Goal: Complete application form

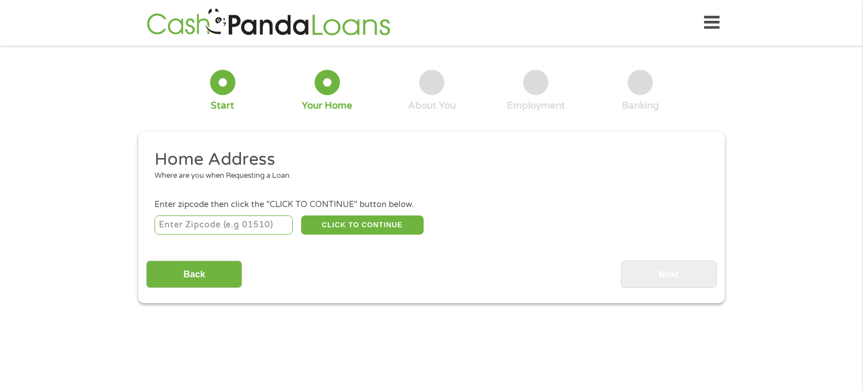
click at [240, 222] on input "number" at bounding box center [224, 224] width 139 height 19
type input "94541"
click at [374, 229] on button "CLICK TO CONTINUE" at bounding box center [362, 224] width 122 height 19
type input "94541"
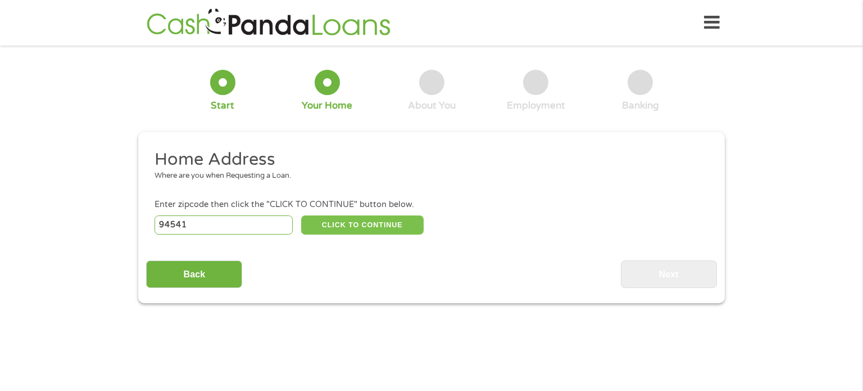
type input "Hayward"
select select "[US_STATE]"
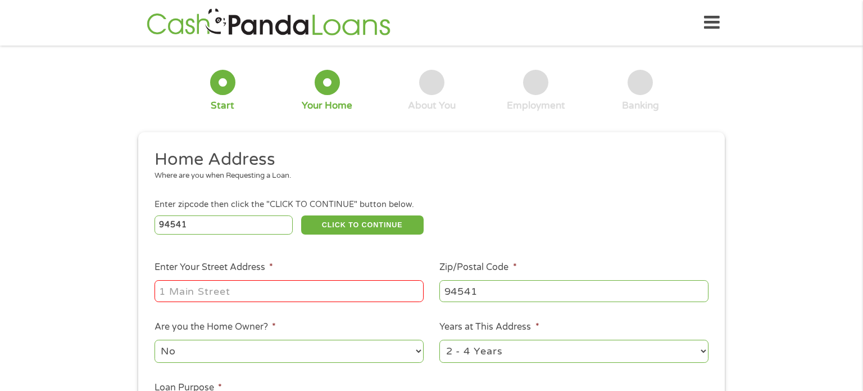
click at [289, 289] on input "Enter Your Street Address *" at bounding box center [289, 290] width 269 height 21
type input "20927 [PERSON_NAME]"
click at [292, 354] on select "No Yes" at bounding box center [289, 350] width 269 height 23
click at [702, 349] on select "1 Year or less 1 - 2 Years 2 - 4 Years Over 4 Years" at bounding box center [573, 350] width 269 height 23
select select "60months"
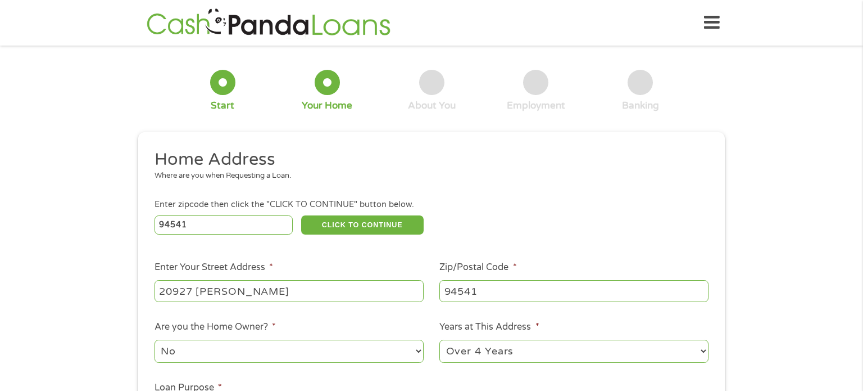
click at [439, 341] on select "1 Year or less 1 - 2 Years 2 - 4 Years Over 4 Years" at bounding box center [573, 350] width 269 height 23
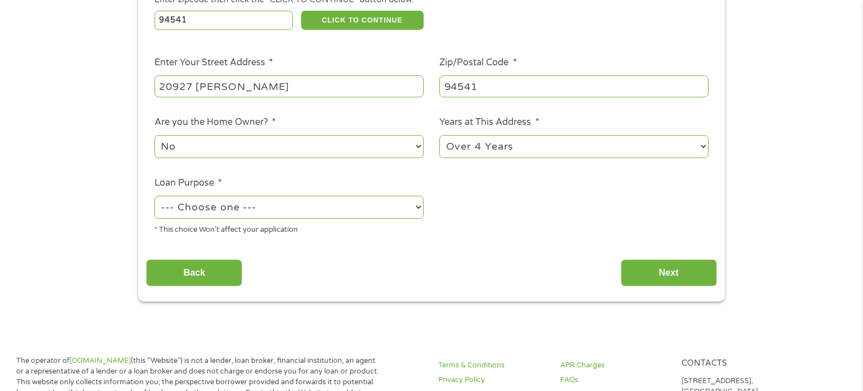
scroll to position [207, 0]
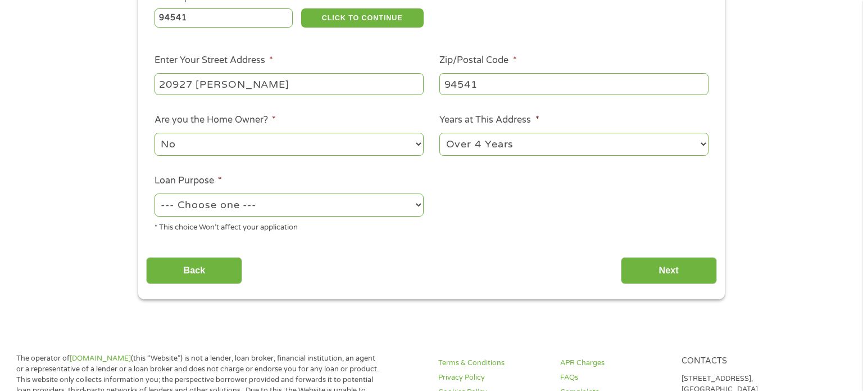
click at [417, 206] on select "--- Choose one --- Pay Bills Debt Consolidation Home Improvement Major Purchase…" at bounding box center [289, 204] width 269 height 23
select select "paybills"
click at [155, 194] on select "--- Choose one --- Pay Bills Debt Consolidation Home Improvement Major Purchase…" at bounding box center [289, 204] width 269 height 23
click at [688, 274] on input "Next" at bounding box center [669, 271] width 96 height 28
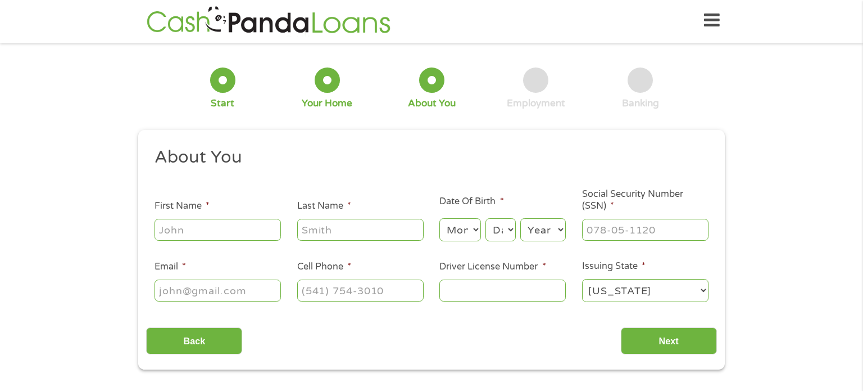
scroll to position [0, 0]
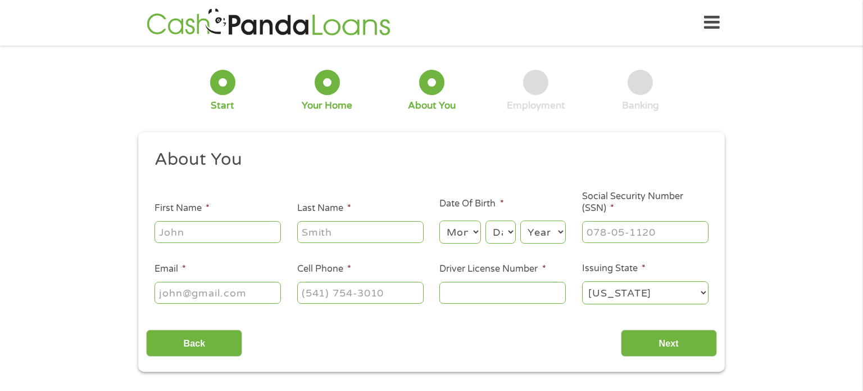
click at [224, 233] on input "First Name *" at bounding box center [218, 231] width 126 height 21
type input "[PERSON_NAME]"
click at [339, 234] on input "Last Name *" at bounding box center [360, 231] width 126 height 21
type input "[PERSON_NAME]"
click at [476, 229] on select "Month 1 2 3 4 5 6 7 8 9 10 11 12" at bounding box center [459, 231] width 41 height 23
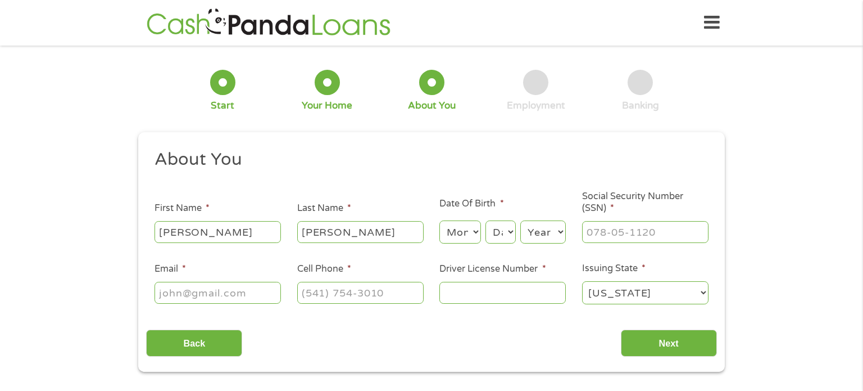
select select "4"
click at [439, 221] on select "Month 1 2 3 4 5 6 7 8 9 10 11 12" at bounding box center [459, 231] width 41 height 23
click at [510, 231] on select "Day 1 2 3 4 5 6 7 8 9 10 11 12 13 14 15 16 17 18 19 20 21 22 23 24 25 26 27 28 …" at bounding box center [500, 231] width 30 height 23
select select "7"
click at [485, 221] on select "Day 1 2 3 4 5 6 7 8 9 10 11 12 13 14 15 16 17 18 19 20 21 22 23 24 25 26 27 28 …" at bounding box center [500, 231] width 30 height 23
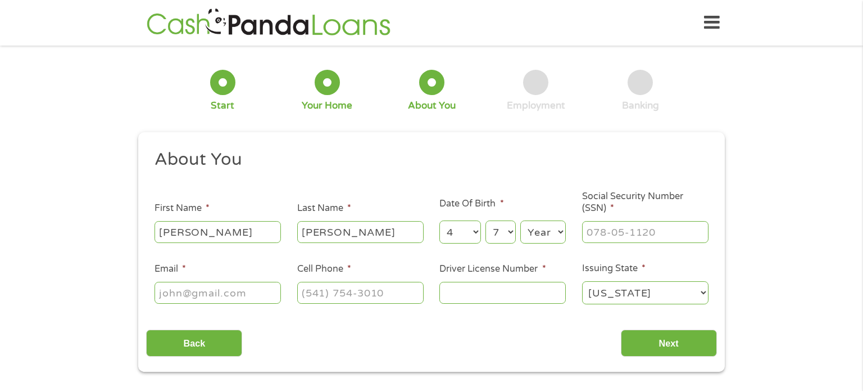
click at [557, 231] on select "Year [DATE] 2006 2005 2004 2003 2002 2001 2000 1999 1998 1997 1996 1995 1994 19…" at bounding box center [543, 231] width 46 height 23
select select "1969"
click at [520, 221] on select "Year [DATE] 2006 2005 2004 2003 2002 2001 2000 1999 1998 1997 1996 1995 1994 19…" at bounding box center [543, 231] width 46 height 23
click at [625, 232] on input "___-__-____" at bounding box center [645, 231] width 126 height 21
type input "615-02-4447"
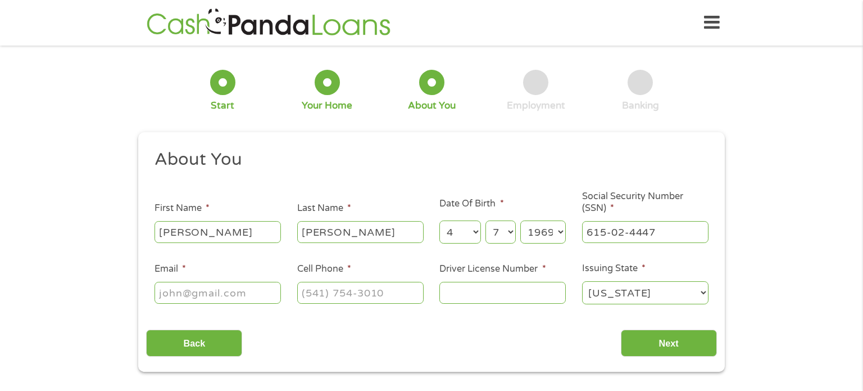
click at [267, 292] on input "Email *" at bounding box center [218, 292] width 126 height 21
type input "[EMAIL_ADDRESS][DOMAIN_NAME]"
click at [344, 294] on input "(___) ___-____" at bounding box center [360, 292] width 126 height 21
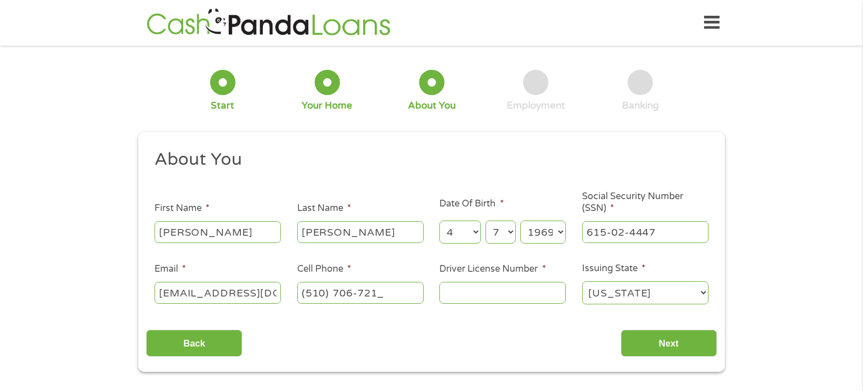
type input "[PHONE_NUMBER]"
click at [491, 286] on input "Driver License Number *" at bounding box center [502, 292] width 126 height 21
type input "B8698502"
click at [650, 348] on input "Next" at bounding box center [669, 343] width 96 height 28
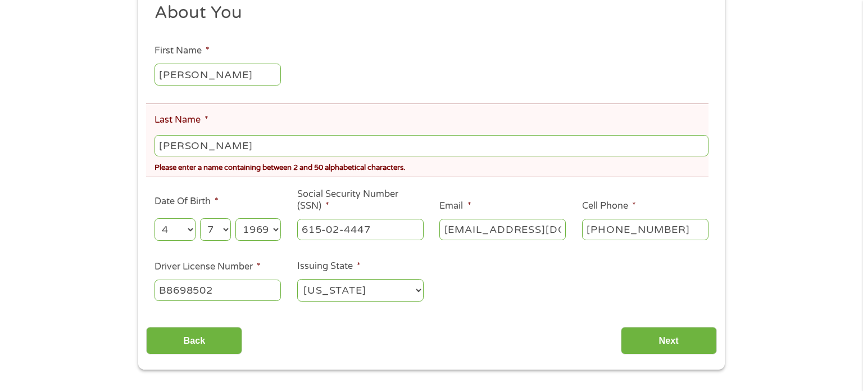
scroll to position [192, 0]
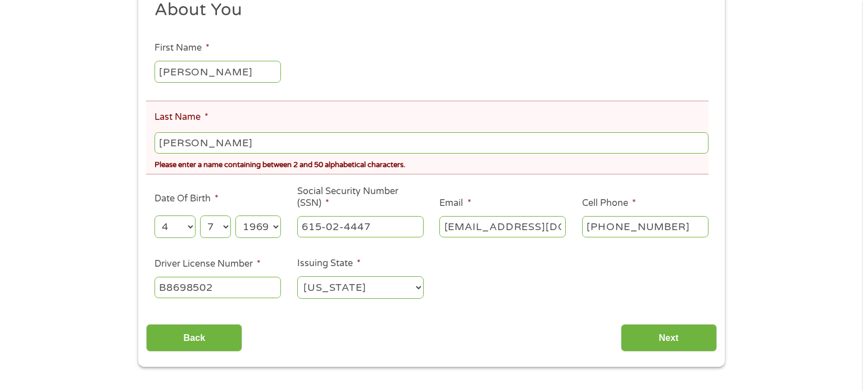
click at [215, 143] on input "[PERSON_NAME]" at bounding box center [432, 142] width 554 height 21
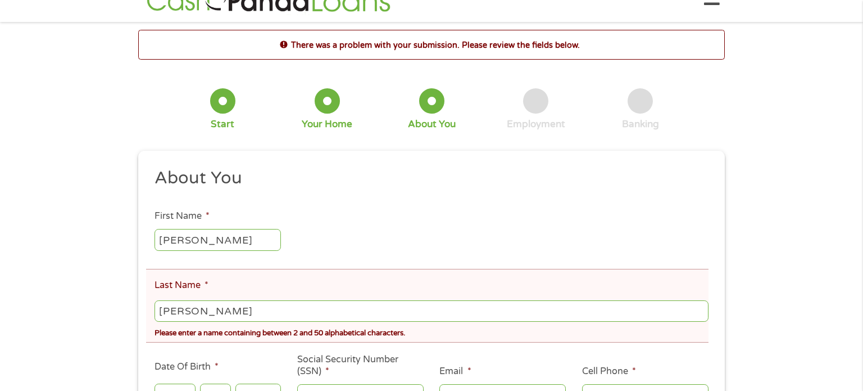
scroll to position [88, 0]
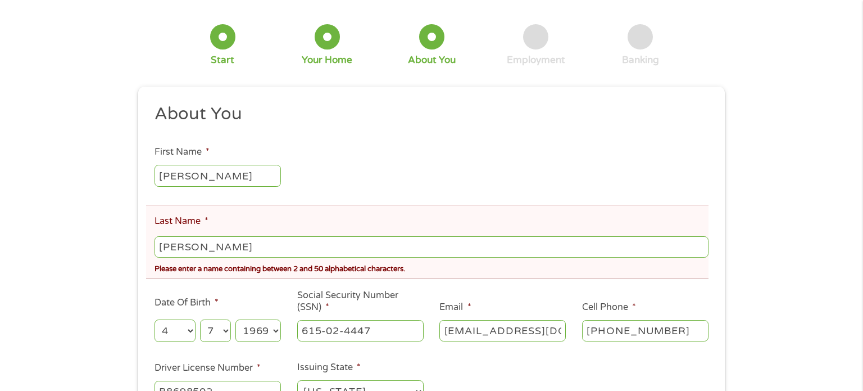
click at [316, 252] on input "[PERSON_NAME]" at bounding box center [432, 246] width 554 height 21
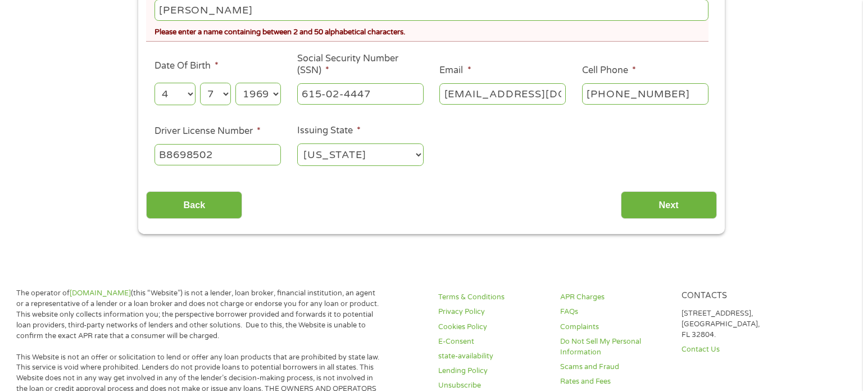
scroll to position [325, 0]
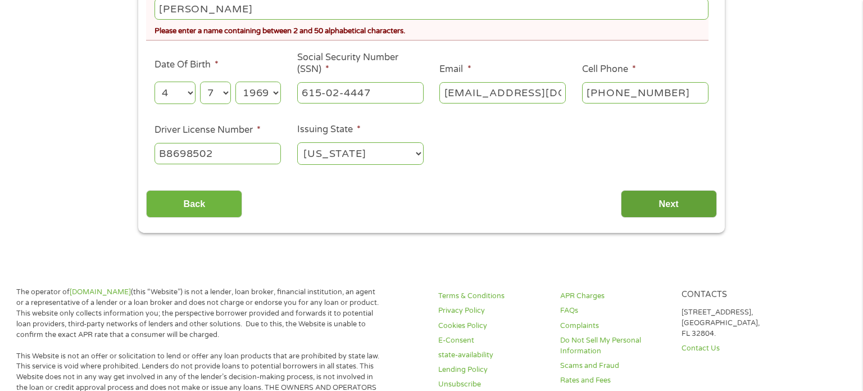
type input "[PERSON_NAME]"
click at [655, 204] on input "Next" at bounding box center [669, 204] width 96 height 28
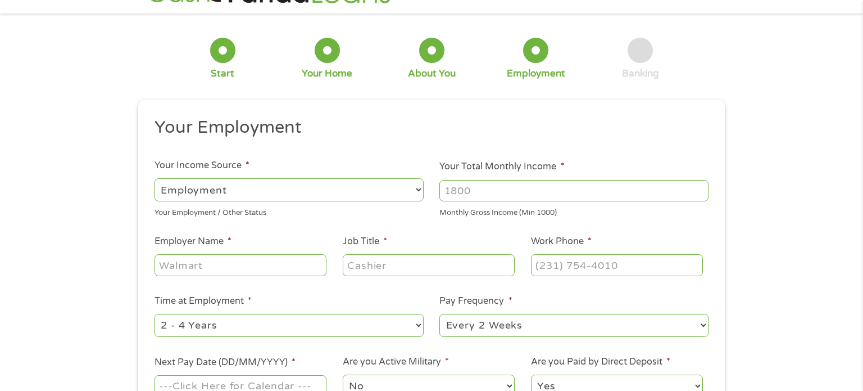
scroll to position [0, 0]
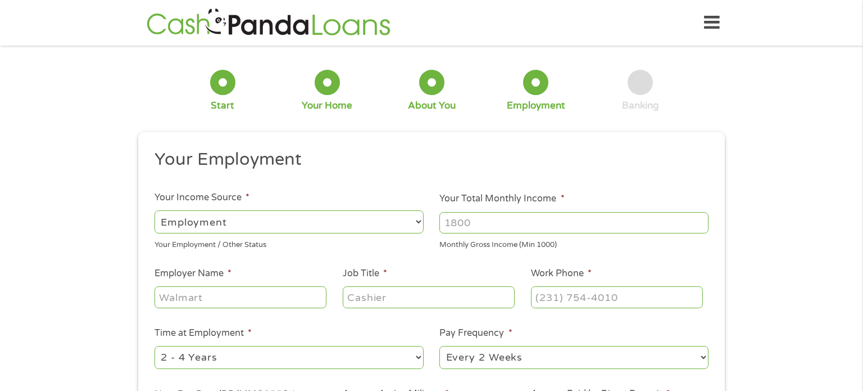
click at [420, 216] on select "--- Choose one --- Employment [DEMOGRAPHIC_DATA] Benefits" at bounding box center [289, 221] width 269 height 23
click at [155, 210] on select "--- Choose one --- Employment [DEMOGRAPHIC_DATA] Benefits" at bounding box center [289, 221] width 269 height 23
click at [700, 221] on input "1000" at bounding box center [573, 222] width 269 height 21
click at [701, 225] on input "1000" at bounding box center [573, 222] width 269 height 21
click at [647, 217] on input "1000" at bounding box center [573, 222] width 269 height 21
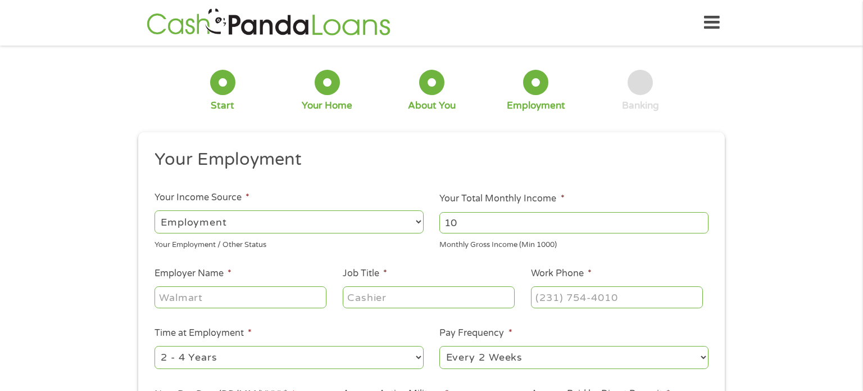
type input "1"
type input "3500"
click at [273, 299] on input "Employer Name *" at bounding box center [241, 296] width 172 height 21
type input "ABC Technologies"
click at [402, 296] on input "Job Title *" at bounding box center [429, 296] width 172 height 21
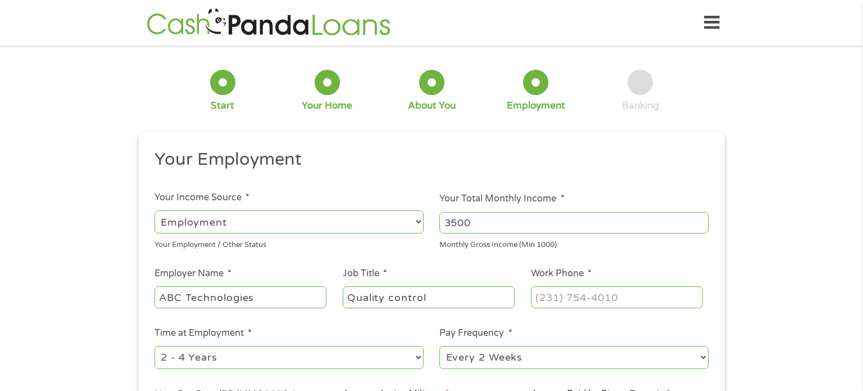
type input "Quality control"
click at [612, 298] on input "(___) ___-____" at bounding box center [617, 296] width 172 height 21
type input "[PHONE_NUMBER]"
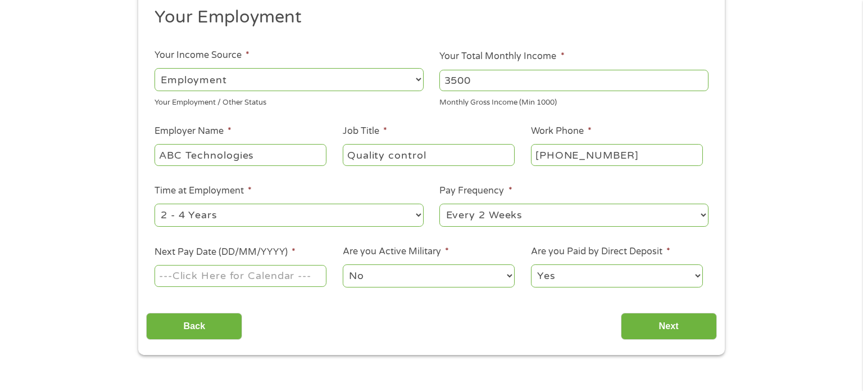
scroll to position [143, 0]
click at [416, 212] on select "--- Choose one --- 1 Year or less 1 - 2 Years 2 - 4 Years Over 4 Years" at bounding box center [289, 213] width 269 height 23
select select "60months"
click at [155, 203] on select "--- Choose one --- 1 Year or less 1 - 2 Years 2 - 4 Years Over 4 Years" at bounding box center [289, 213] width 269 height 23
click at [270, 275] on input "Next Pay Date (DD/MM/YYYY) *" at bounding box center [241, 274] width 172 height 21
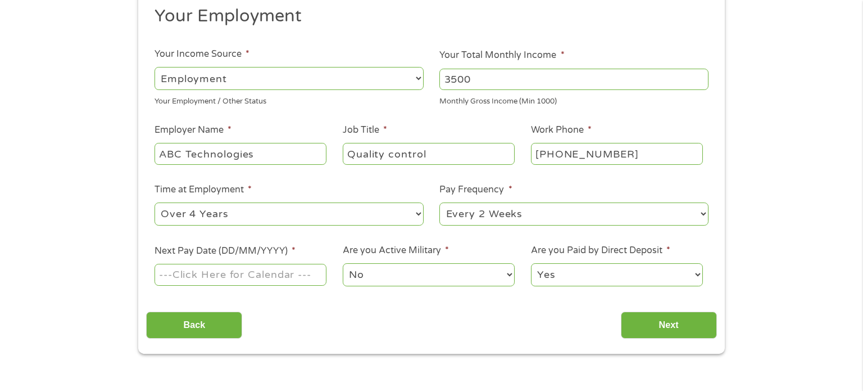
click at [204, 273] on input "Next Pay Date (DD/MM/YYYY) *" at bounding box center [241, 274] width 172 height 21
type input "1"
type input "0"
type input "[DATE]"
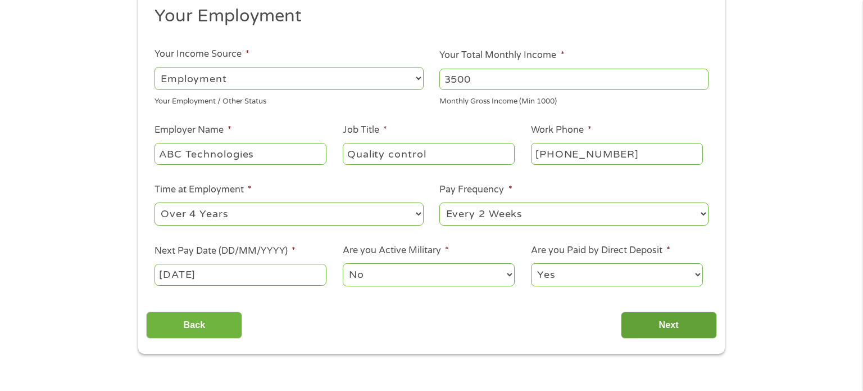
click at [672, 322] on input "Next" at bounding box center [669, 325] width 96 height 28
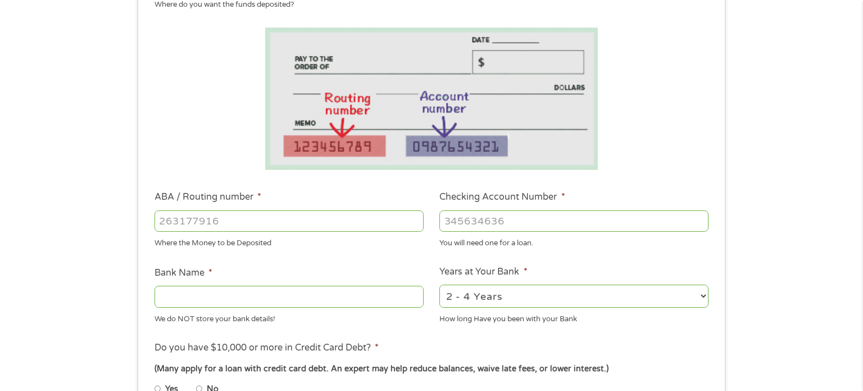
scroll to position [173, 0]
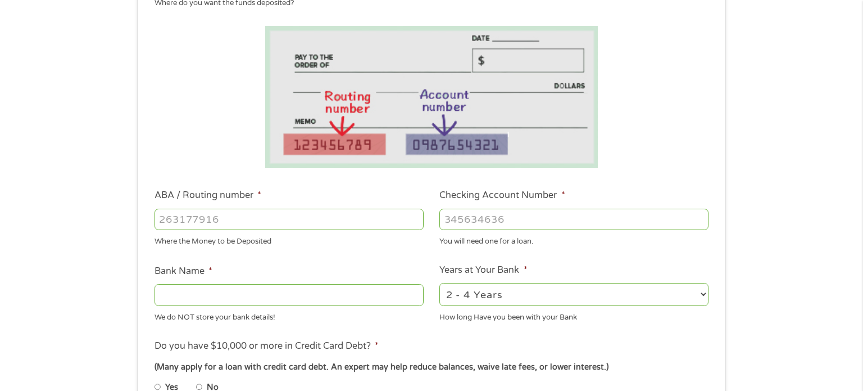
click at [338, 218] on input "ABA / Routing number *" at bounding box center [289, 218] width 269 height 21
type input "121042882"
type input "[PERSON_NAME] FARGO BANK NA"
type input "121042882"
click at [483, 215] on input "Checking Account Number *" at bounding box center [573, 218] width 269 height 21
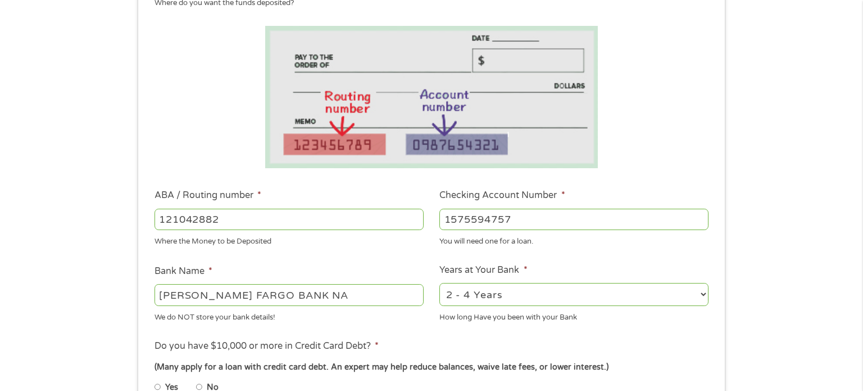
type input "1575594757"
click at [703, 294] on select "2 - 4 Years 6 - 12 Months 1 - 2 Years Over 4 Years" at bounding box center [573, 294] width 269 height 23
select select "60months"
click at [439, 283] on select "2 - 4 Years 6 - 12 Months 1 - 2 Years Over 4 Years" at bounding box center [573, 294] width 269 height 23
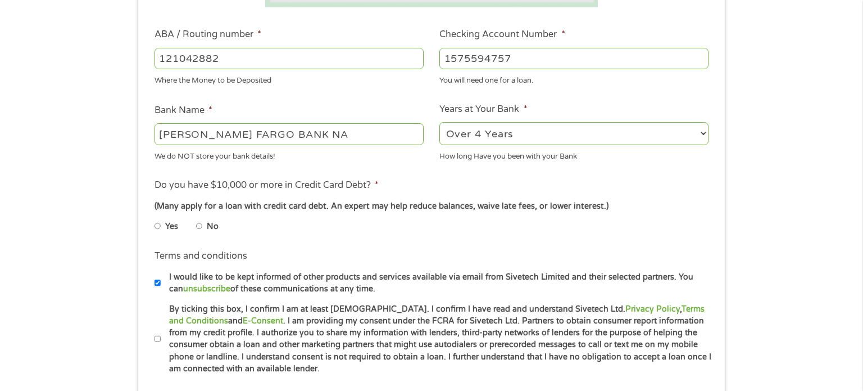
scroll to position [339, 0]
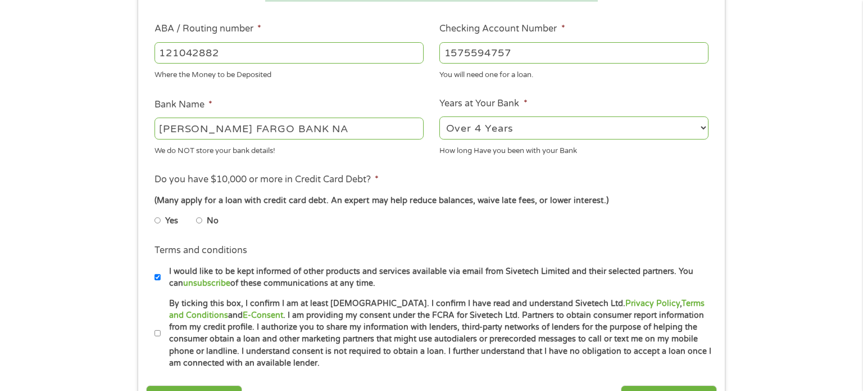
click at [199, 222] on input "No" at bounding box center [199, 220] width 7 height 18
radio input "true"
click at [199, 219] on input "No" at bounding box center [199, 220] width 7 height 18
click at [214, 223] on label "No" at bounding box center [213, 221] width 12 height 12
click at [203, 223] on input "No" at bounding box center [199, 220] width 7 height 18
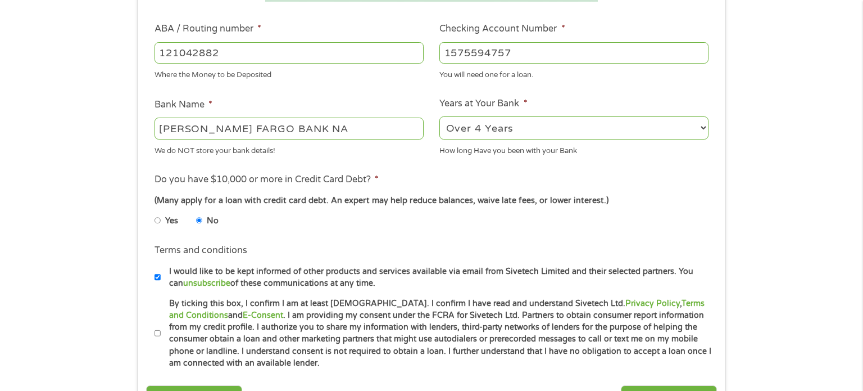
click at [201, 221] on input "No" at bounding box center [199, 220] width 7 height 18
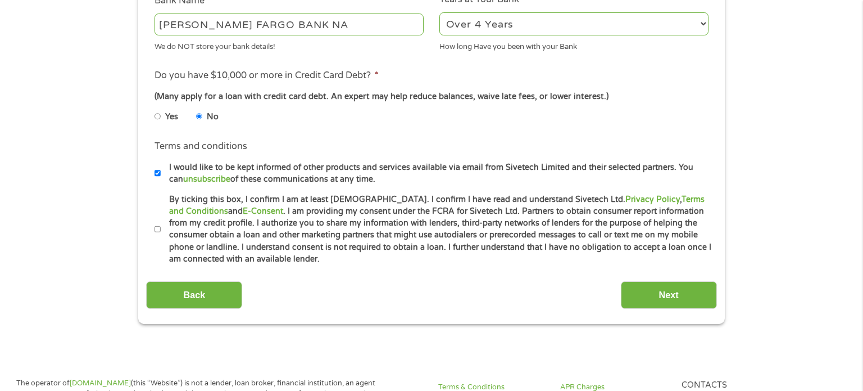
scroll to position [444, 0]
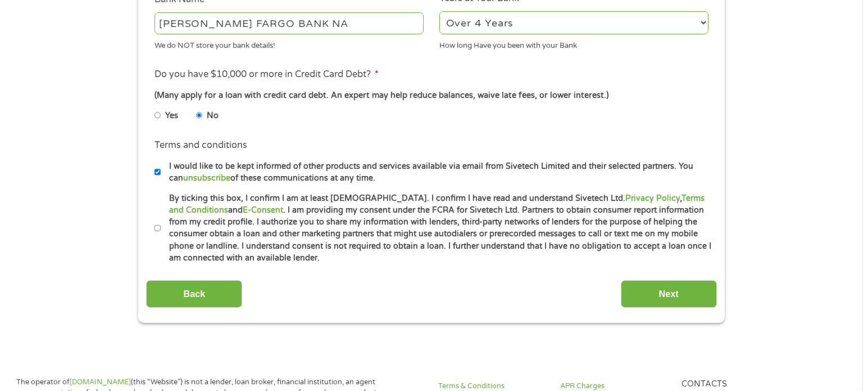
click at [201, 113] on input "No" at bounding box center [199, 115] width 7 height 18
click at [159, 228] on input "By ticking this box, I confirm I am at least [DEMOGRAPHIC_DATA]. I confirm I ha…" at bounding box center [158, 228] width 7 height 18
checkbox input "true"
click at [674, 293] on input "Next" at bounding box center [669, 294] width 96 height 28
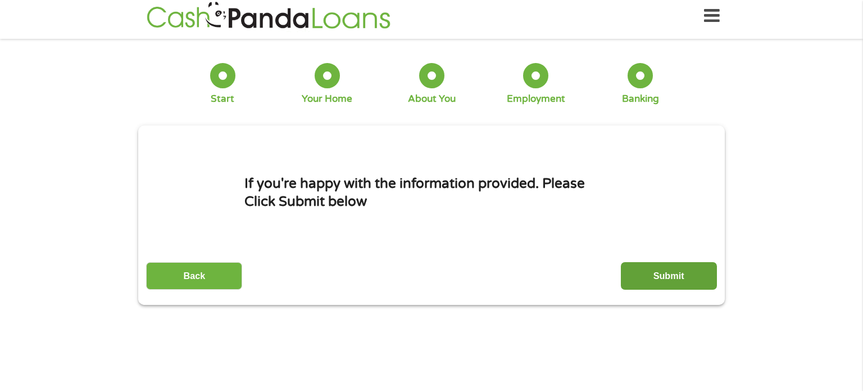
scroll to position [0, 0]
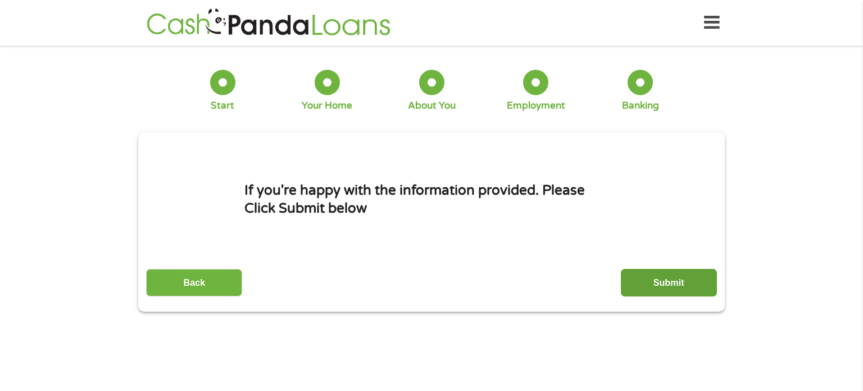
click at [646, 283] on input "Submit" at bounding box center [669, 283] width 96 height 28
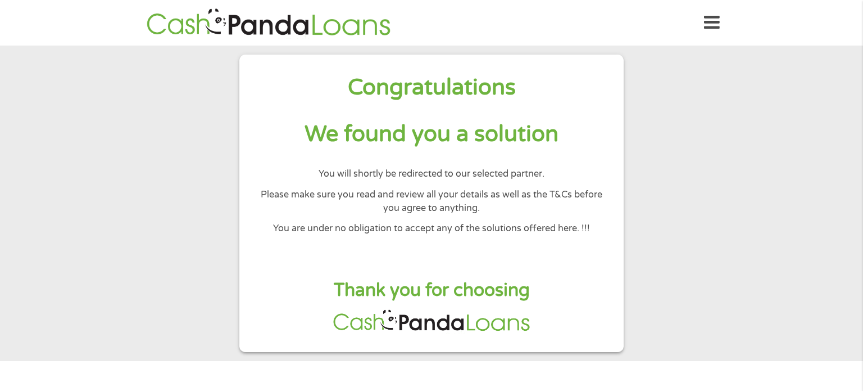
scroll to position [3, 0]
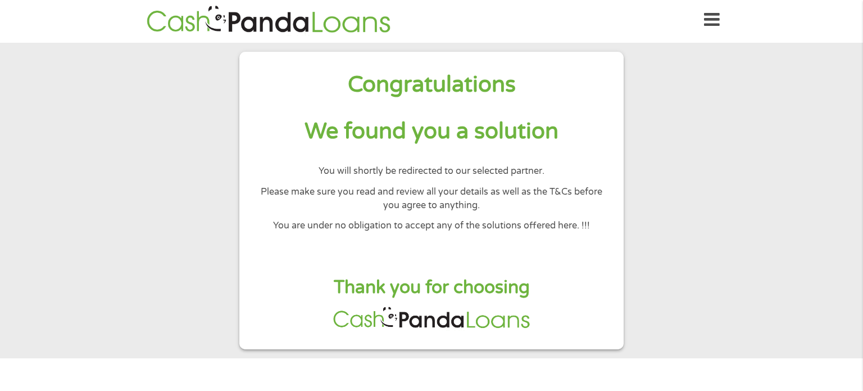
click at [467, 135] on h1 "We found you a solution" at bounding box center [431, 131] width 348 height 29
click at [441, 303] on div "Congratulations We found you a solution You will shortly be redirected to our s…" at bounding box center [431, 200] width 384 height 297
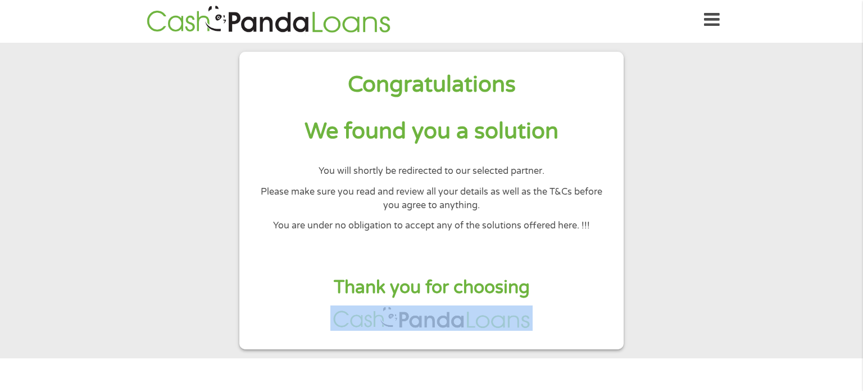
click at [324, 300] on div "Congratulations We found you a solution You will shortly be redirected to our s…" at bounding box center [431, 200] width 384 height 297
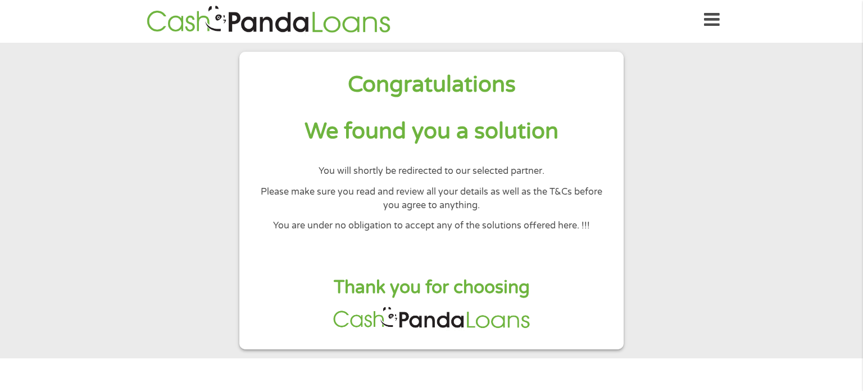
scroll to position [0, 0]
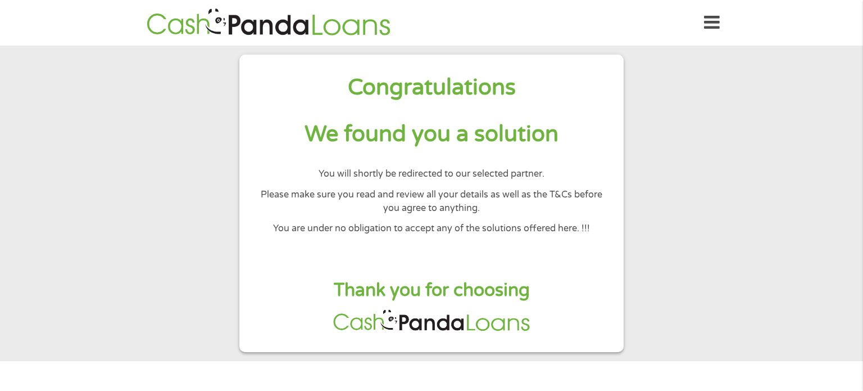
click at [450, 93] on h1 "Congratulations" at bounding box center [431, 87] width 348 height 29
click at [467, 178] on p "You will shortly be redirected to our selected partner." at bounding box center [431, 173] width 348 height 13
